Goal: Book appointment/travel/reservation

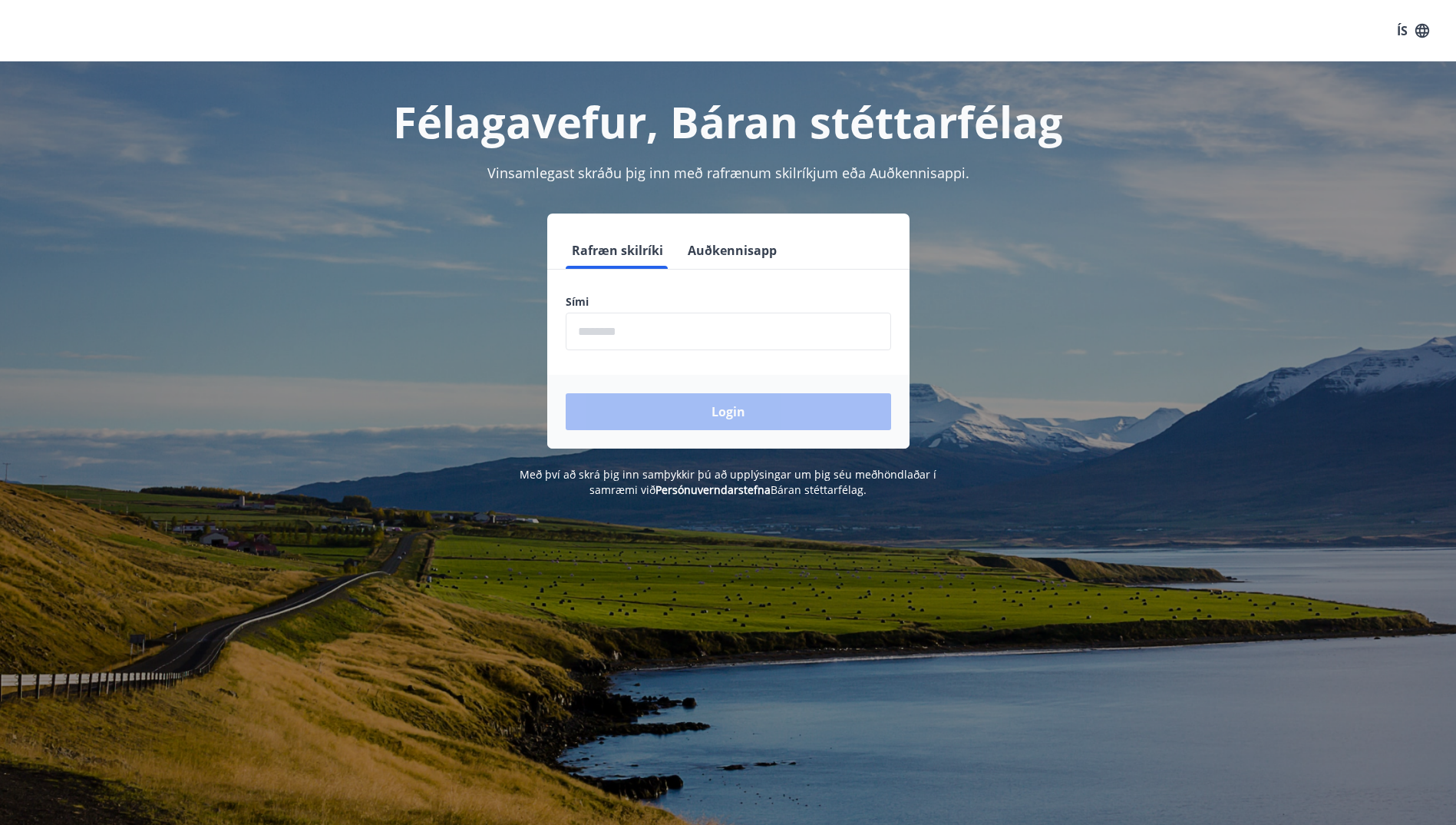
click at [663, 320] on input "phone" at bounding box center [728, 331] width 326 height 38
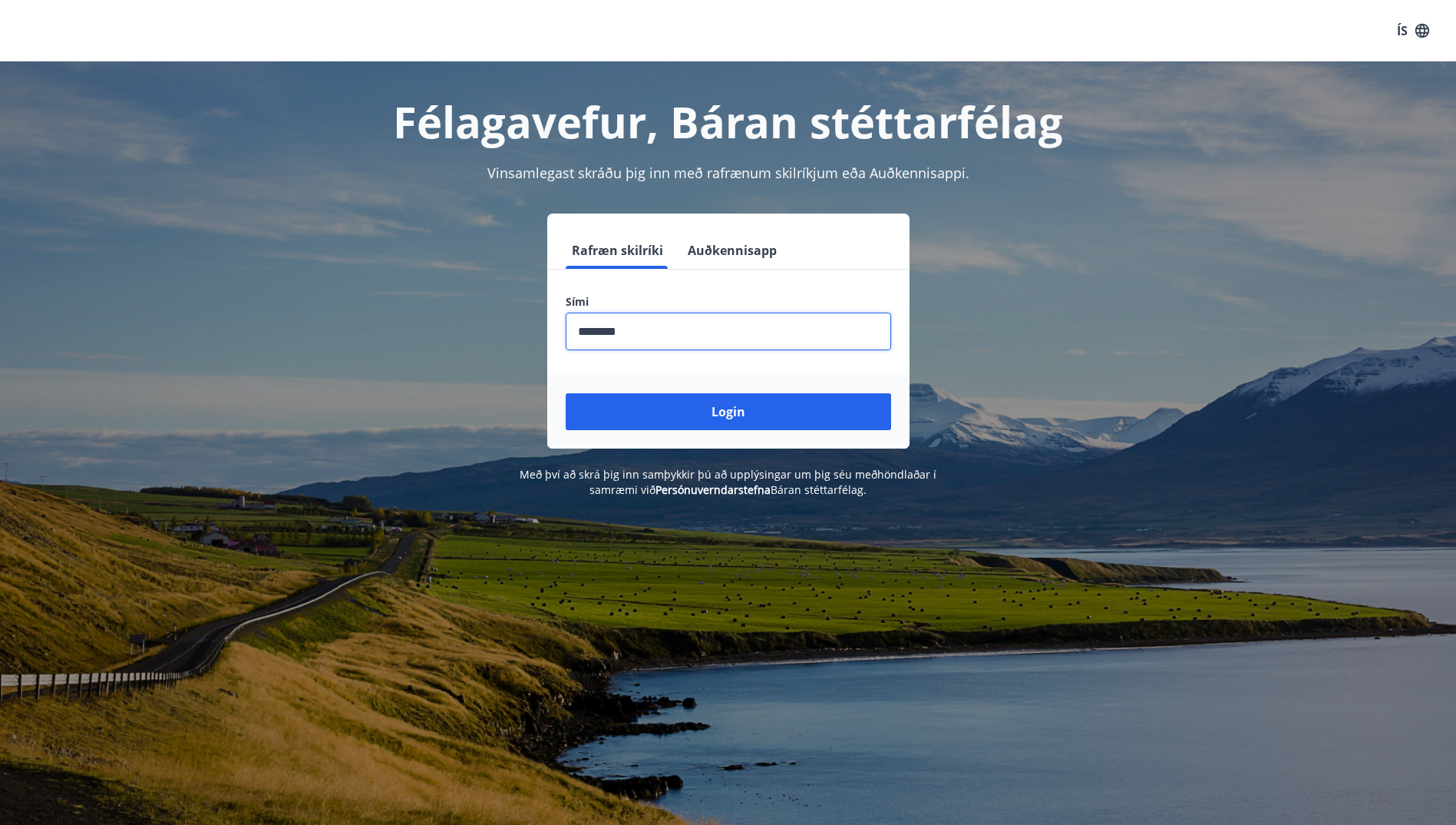
type input "********"
click at [566, 393] on button "Login" at bounding box center [728, 412] width 326 height 37
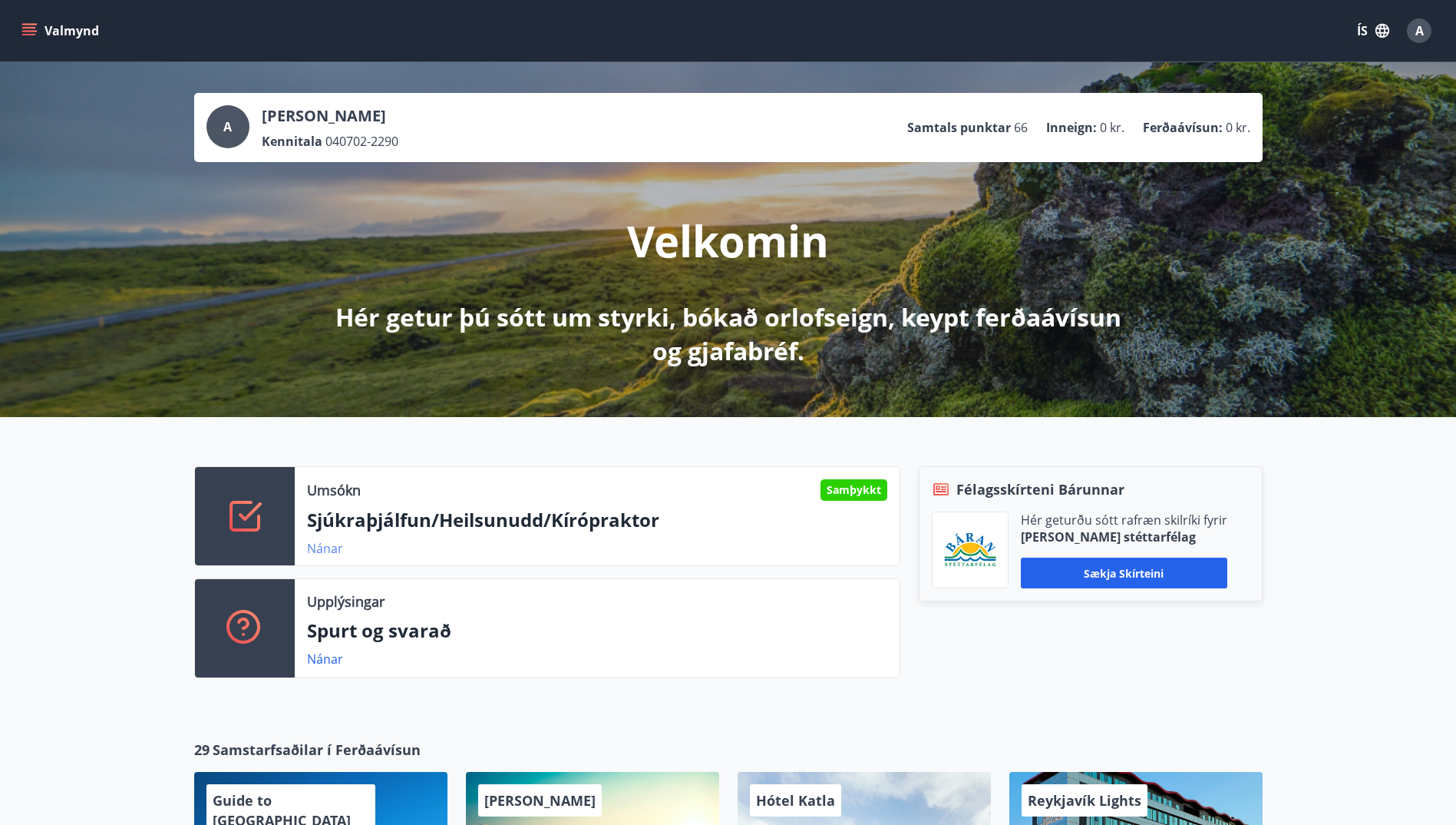
click at [334, 552] on link "Nánar" at bounding box center [325, 548] width 36 height 17
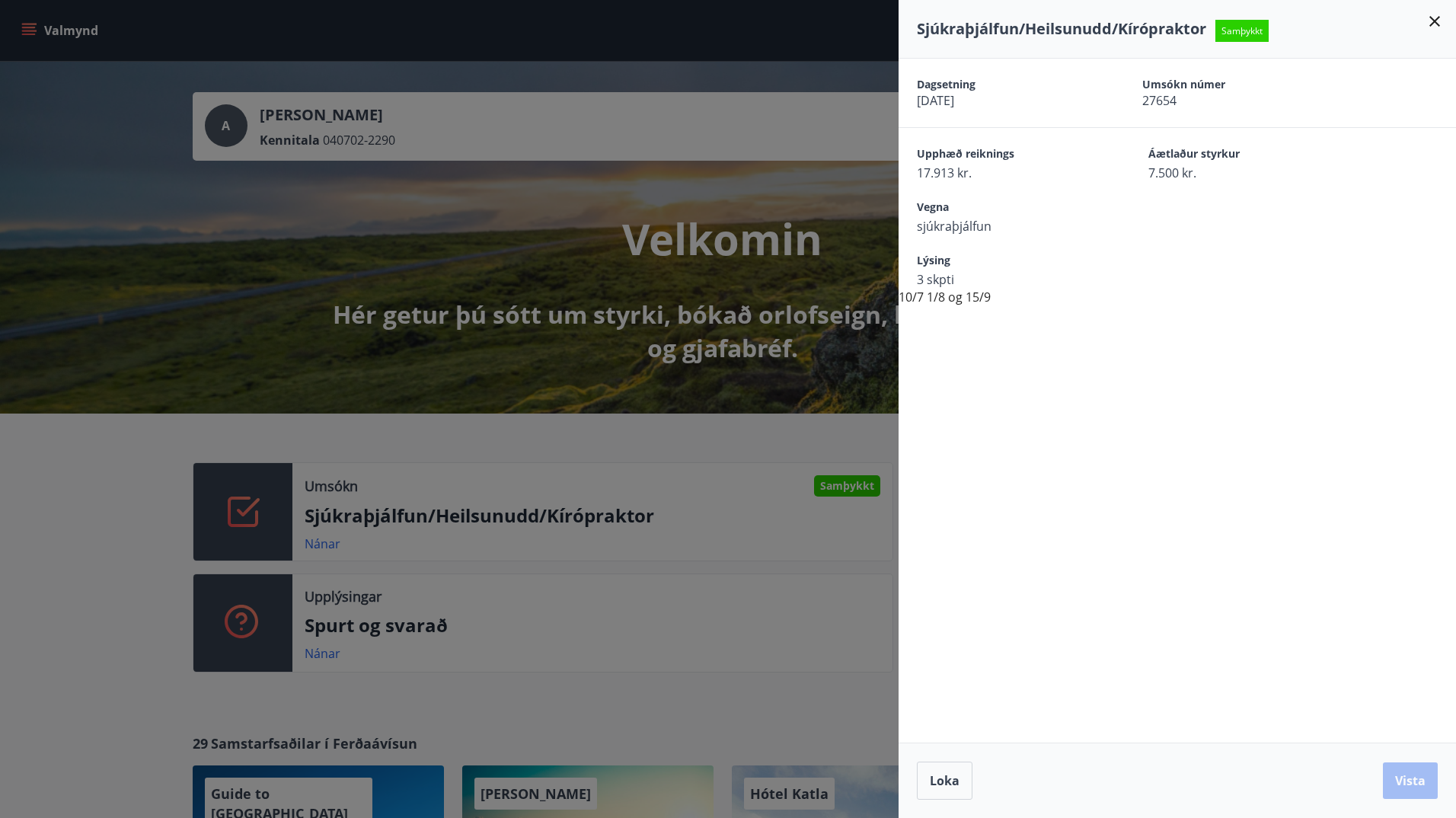
click at [130, 506] on div at bounding box center [728, 409] width 1456 height 818
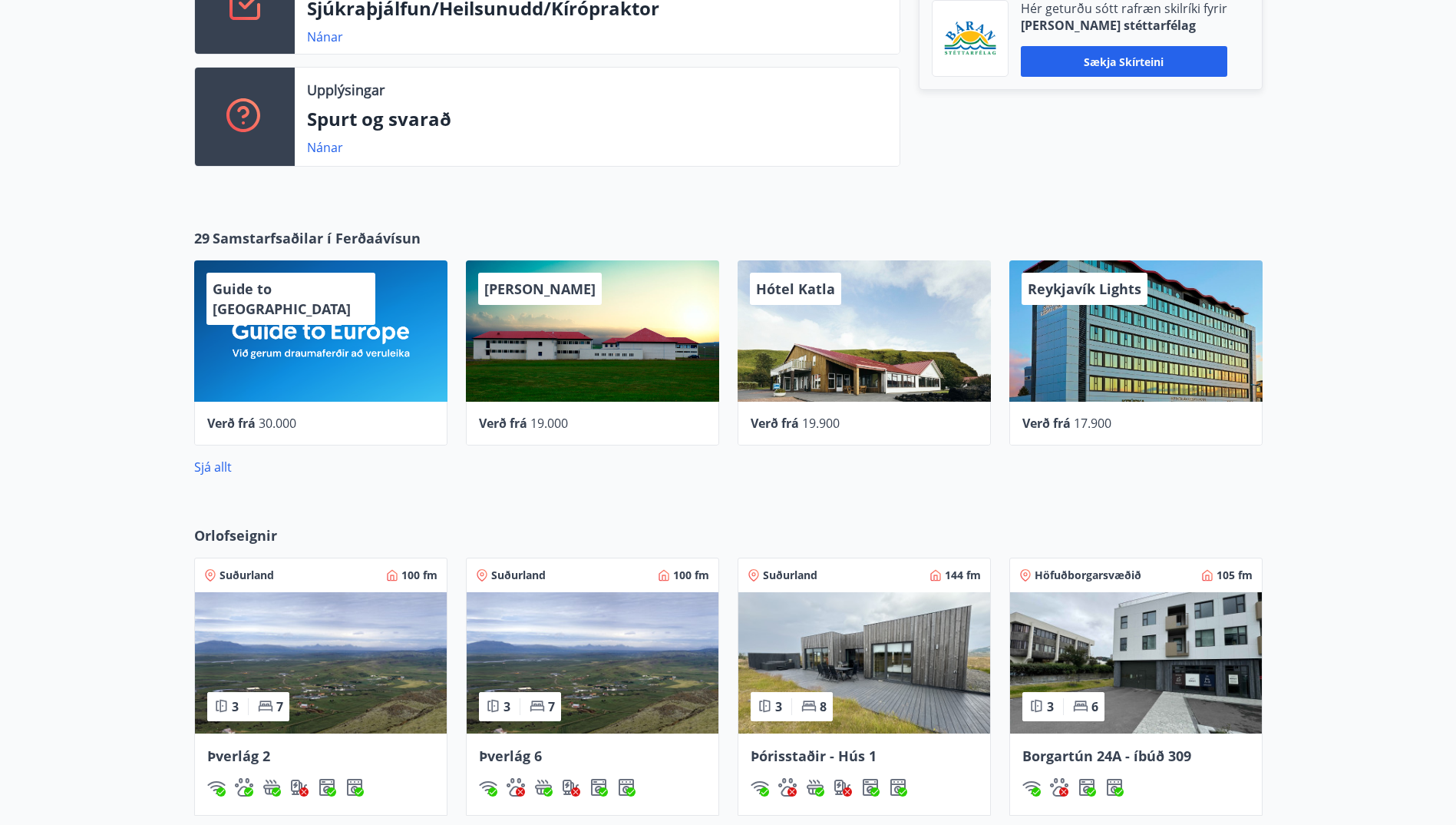
scroll to position [538, 0]
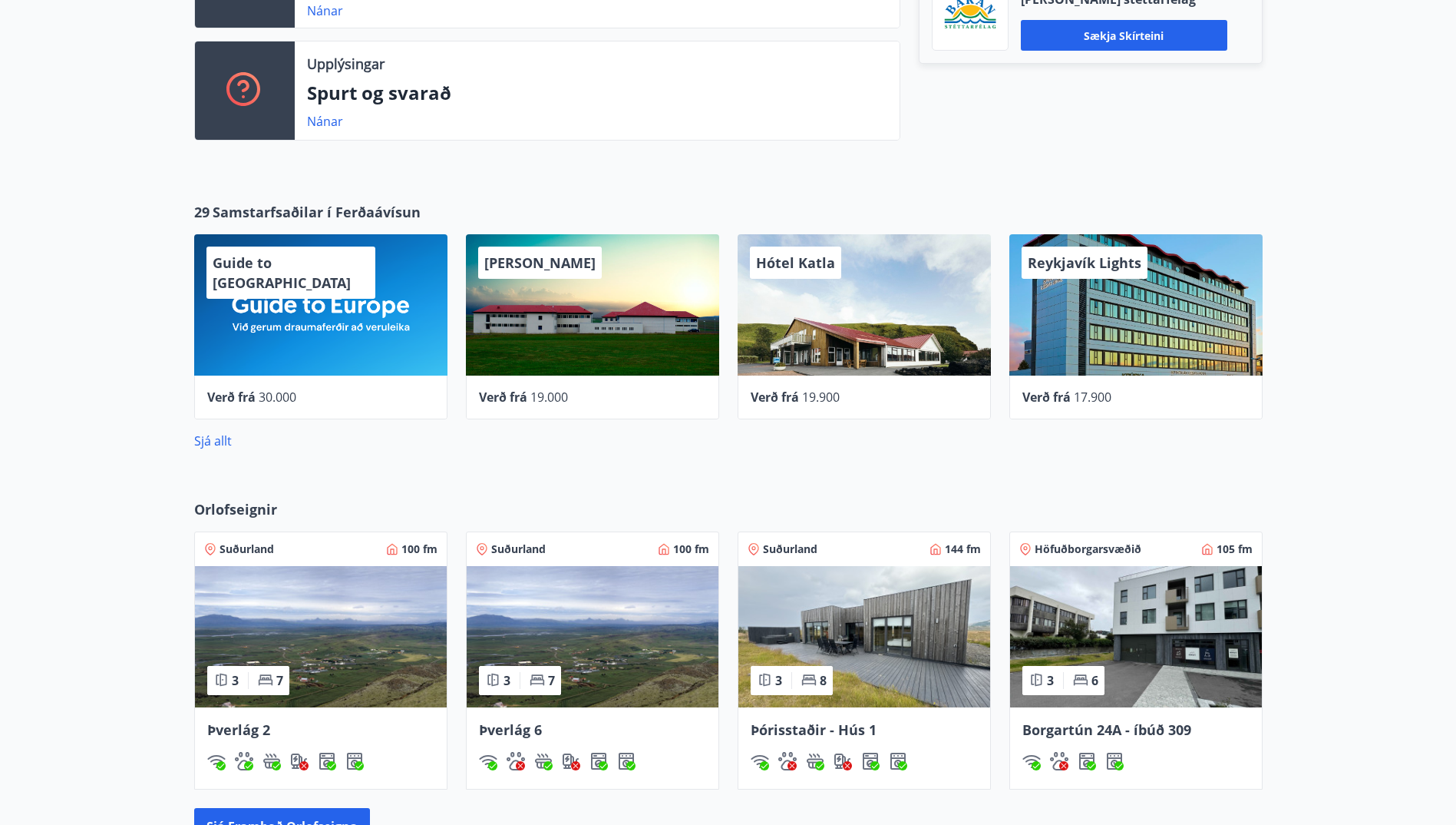
click at [1208, 618] on img at bounding box center [1136, 637] width 252 height 142
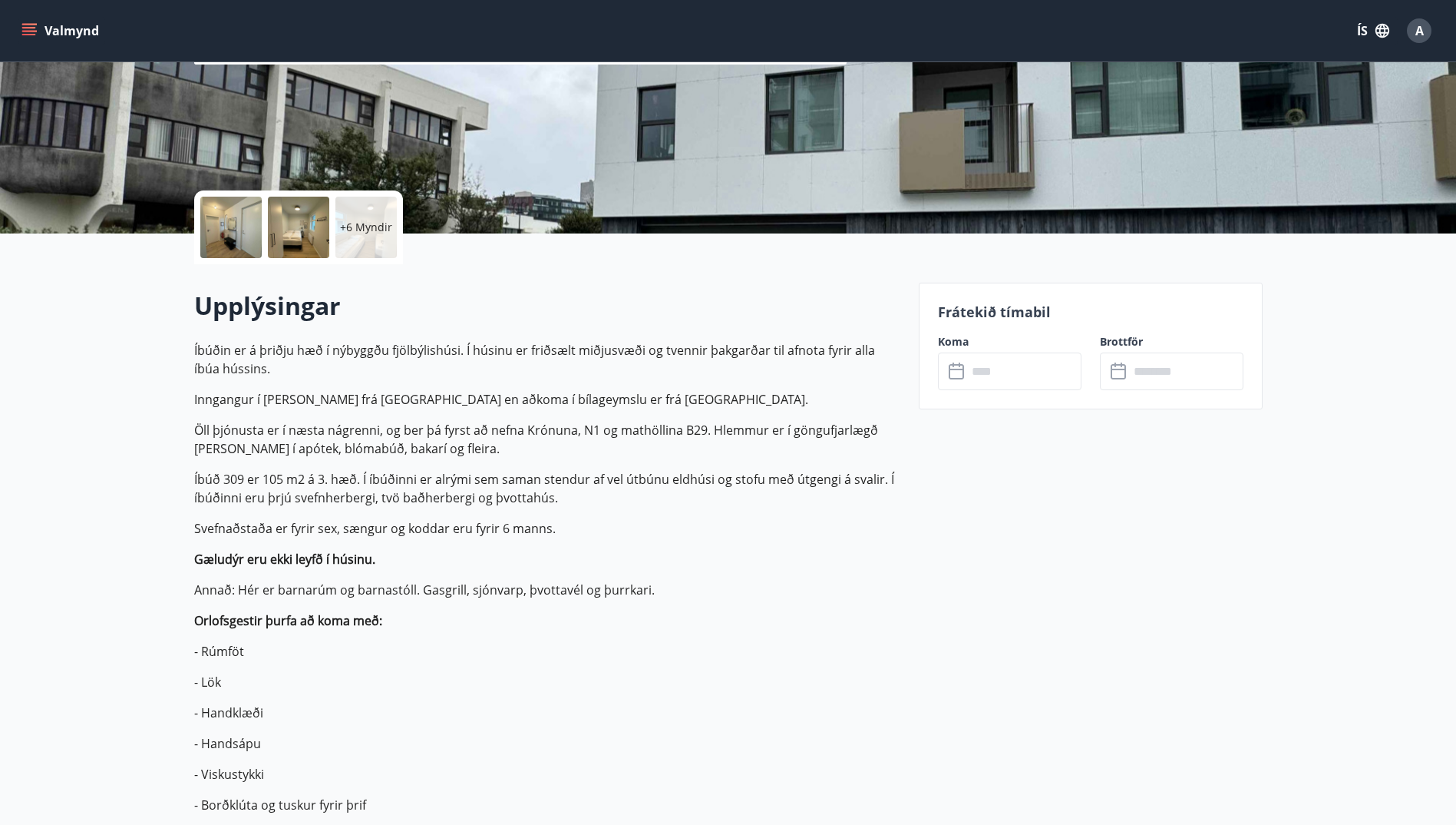
scroll to position [231, 0]
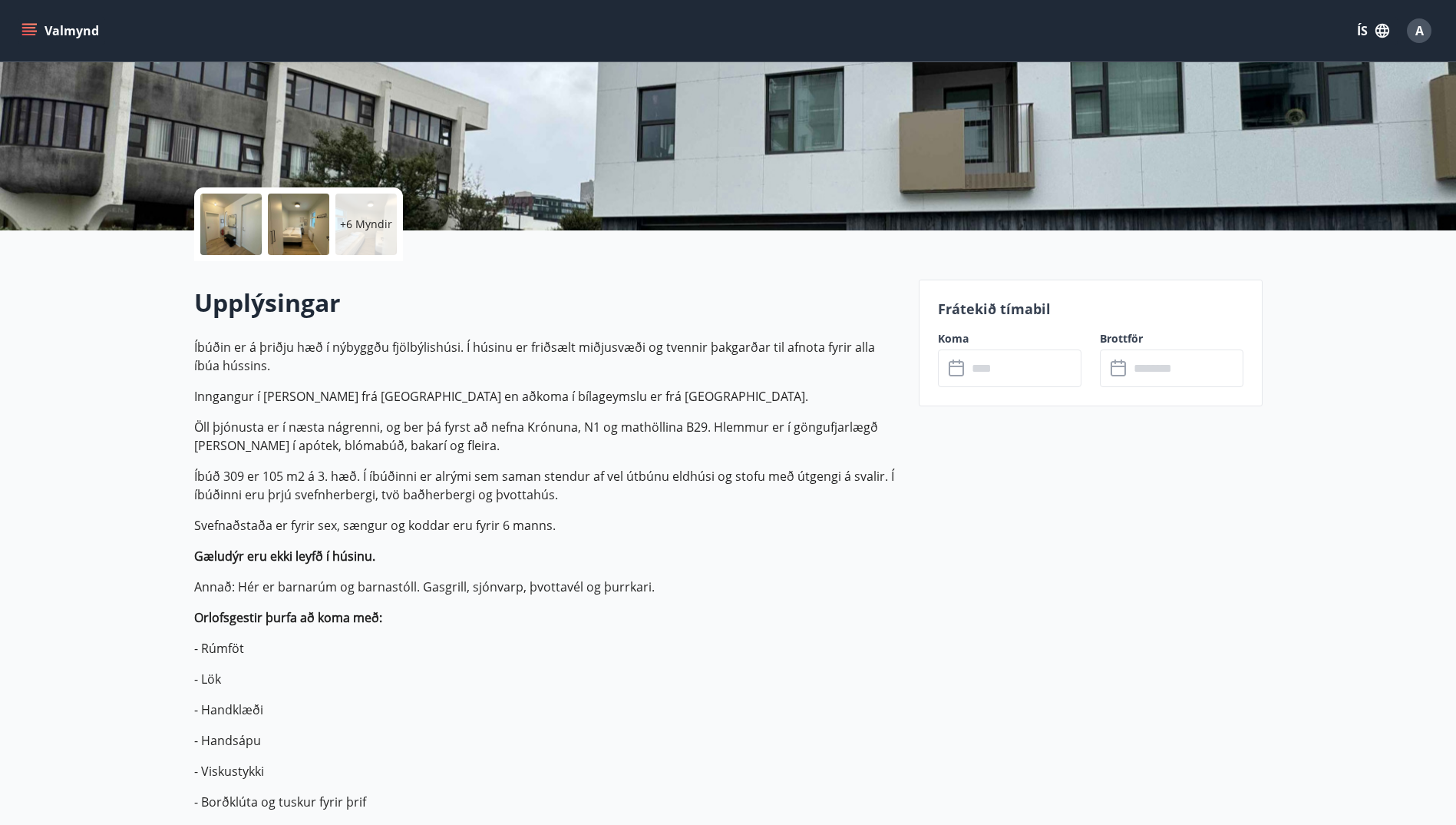
click at [1016, 378] on input "text" at bounding box center [1024, 368] width 114 height 38
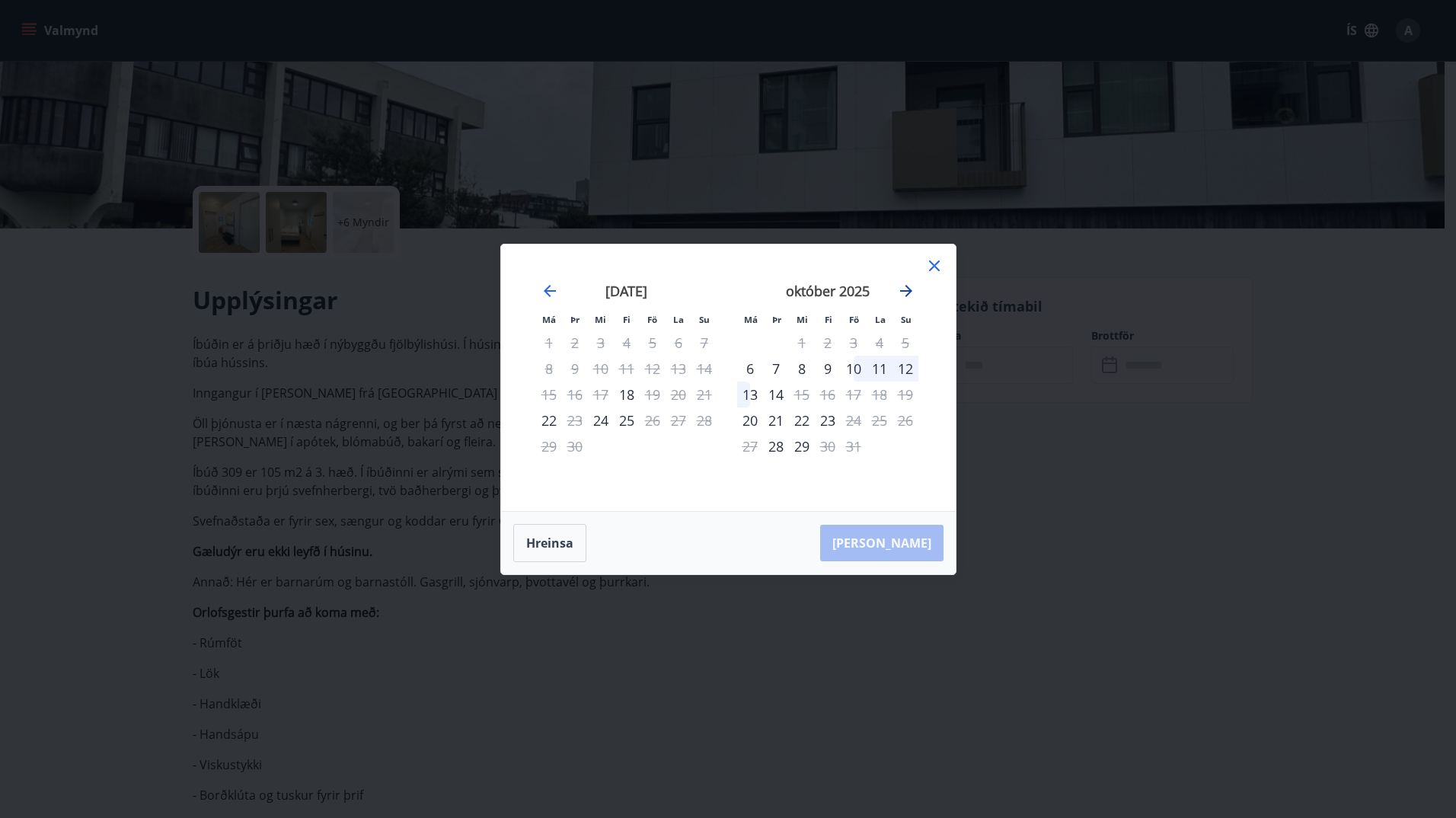
click at [904, 287] on icon "Move forward to switch to the next month." at bounding box center [906, 291] width 18 height 18
click at [929, 268] on icon at bounding box center [935, 266] width 18 height 18
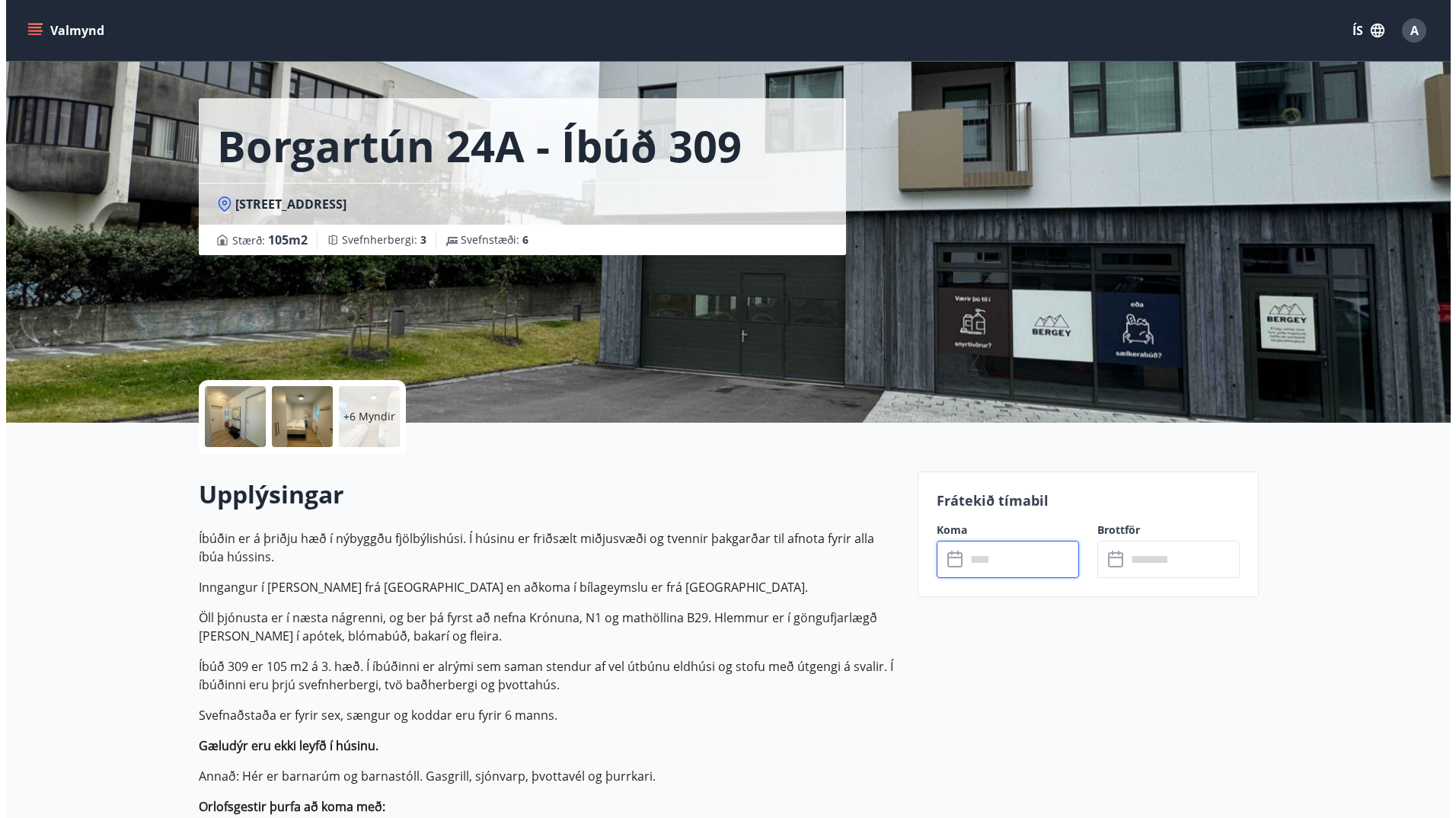
scroll to position [0, 0]
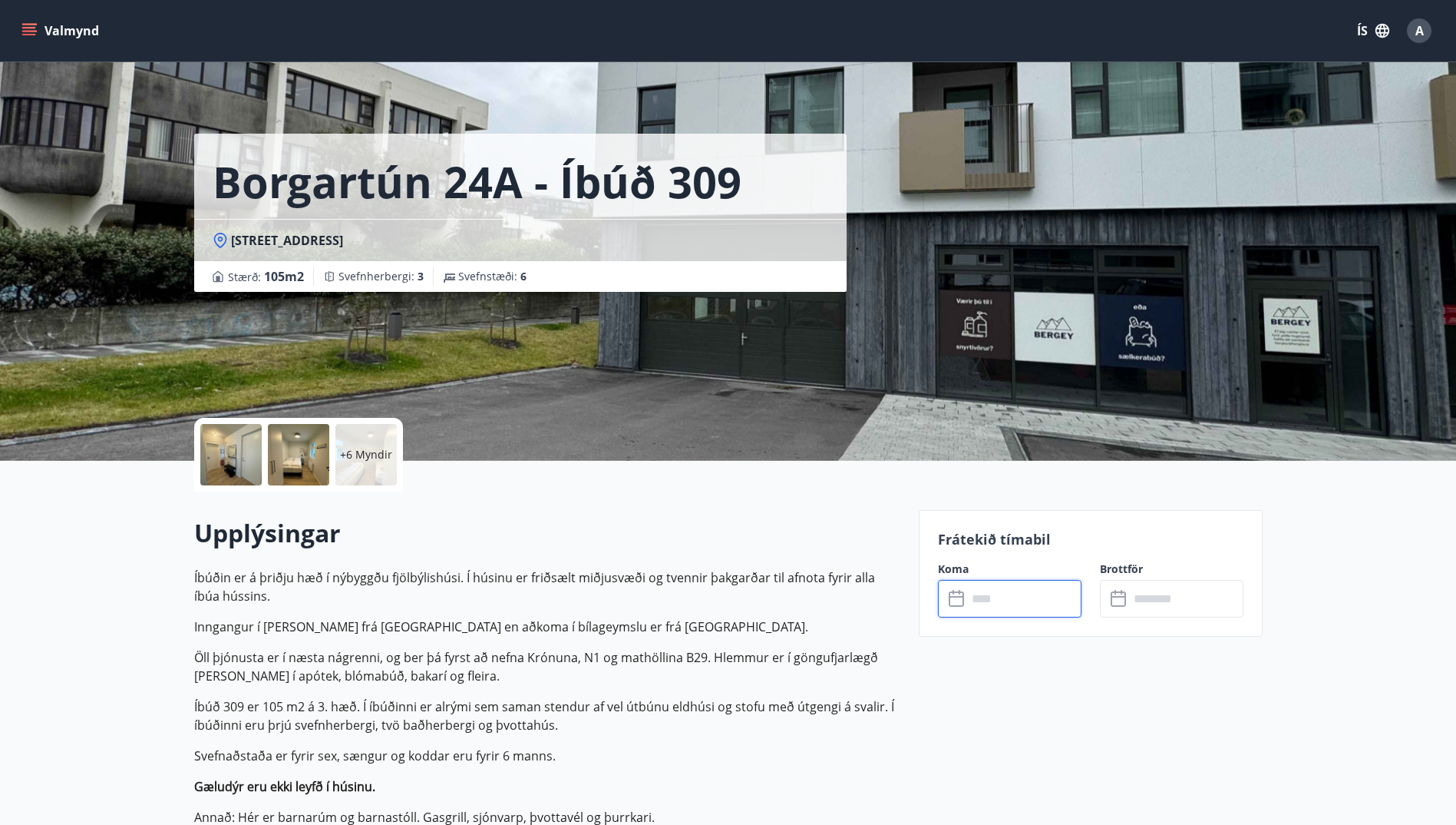
click at [245, 442] on div at bounding box center [232, 455] width 62 height 62
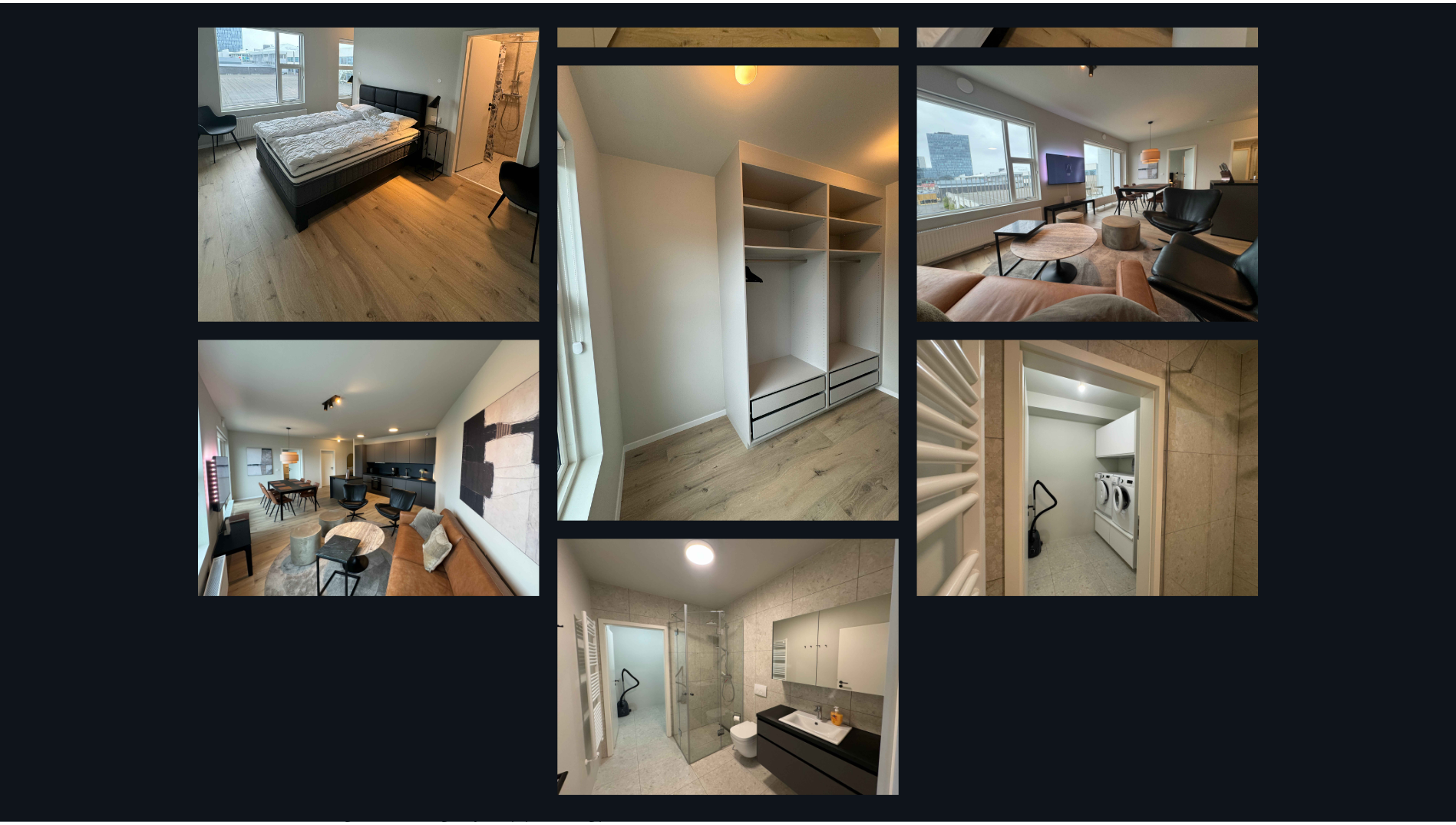
scroll to position [979, 0]
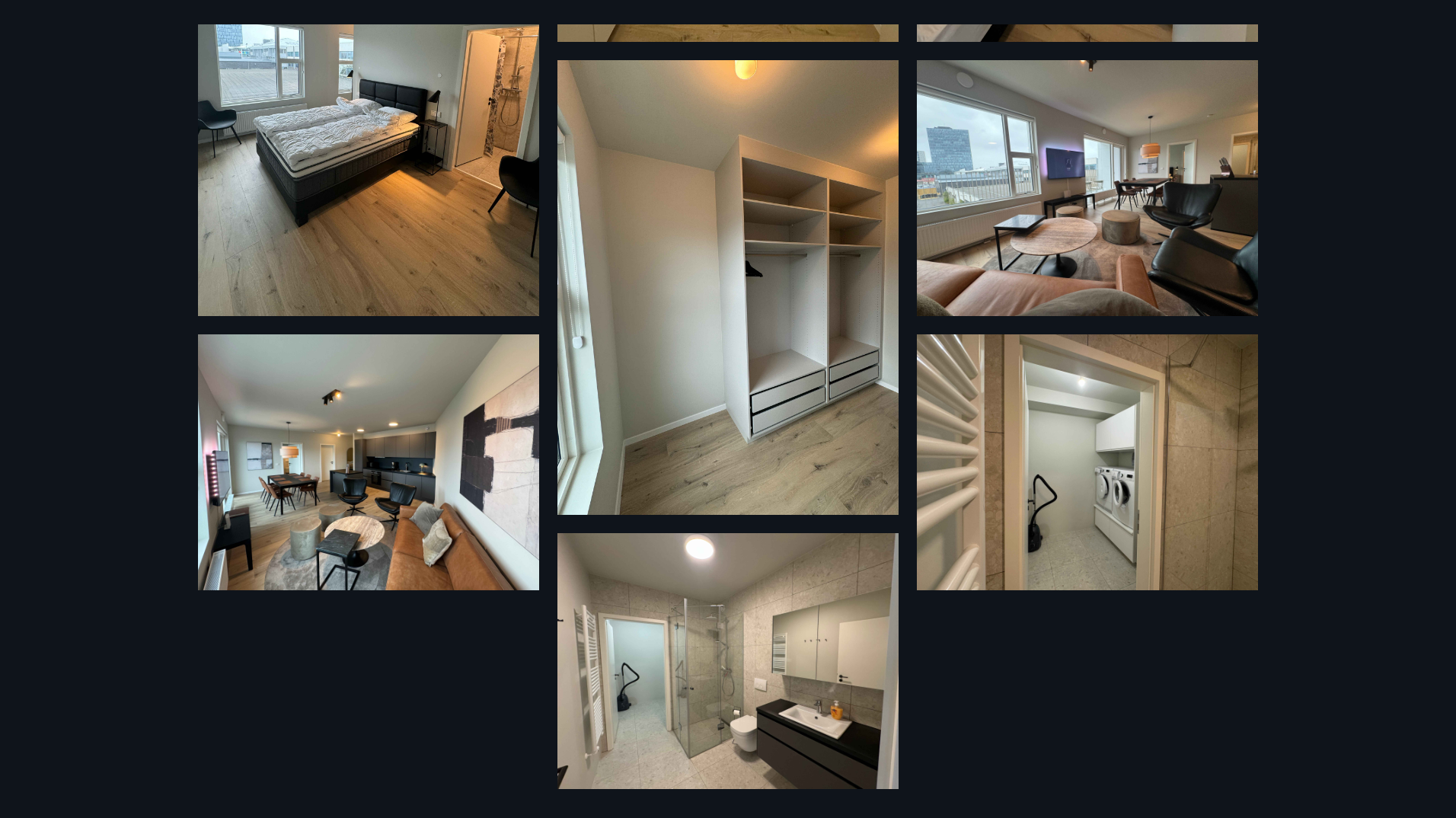
click at [1329, 407] on div "12 Myndir" at bounding box center [728, 409] width 1456 height 818
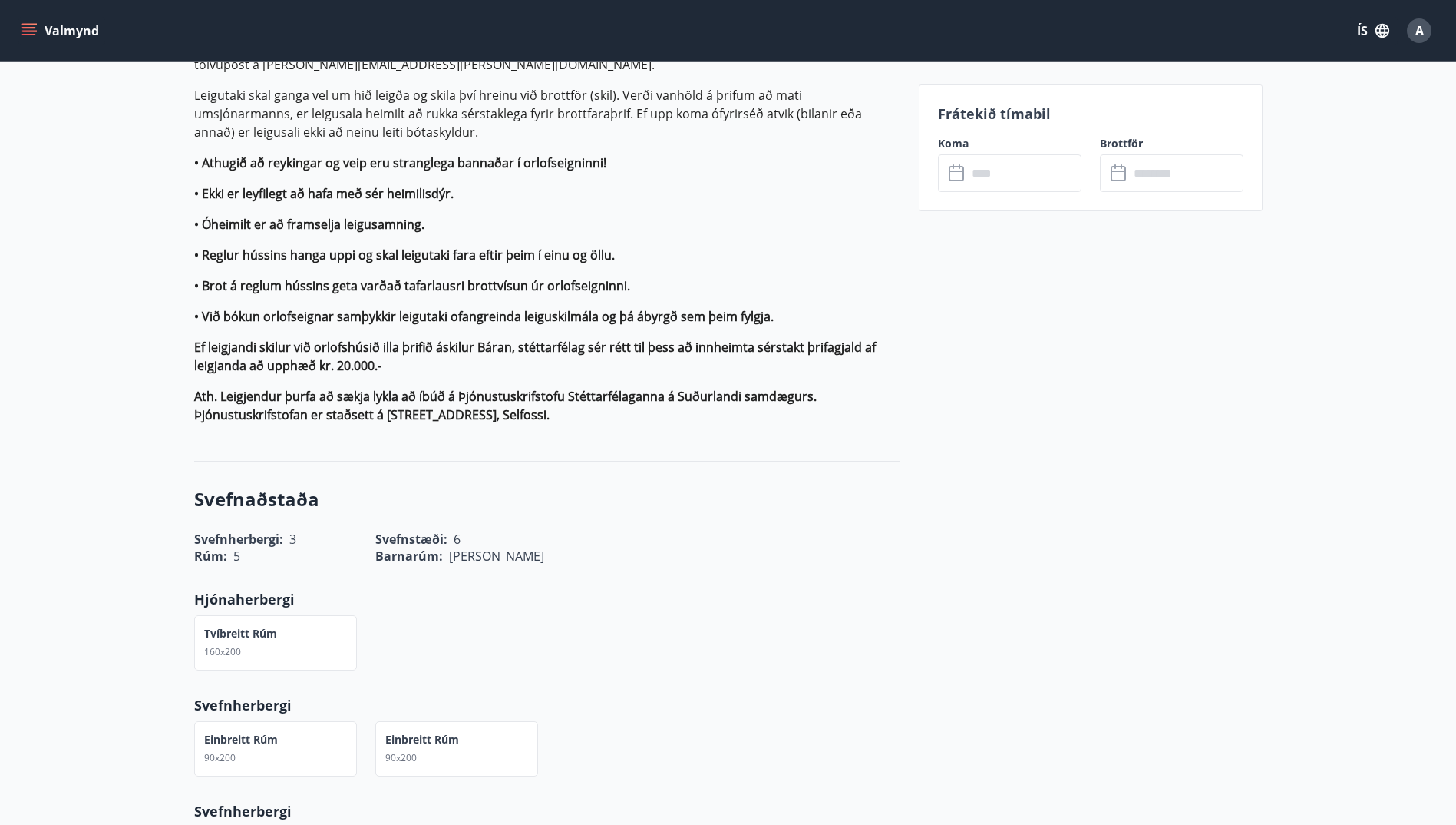
scroll to position [1229, 0]
